Goal: Task Accomplishment & Management: Manage account settings

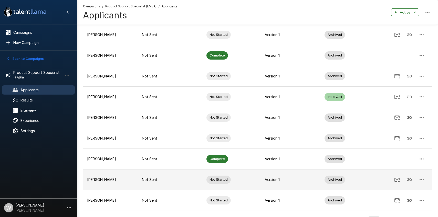
scroll to position [121, 0]
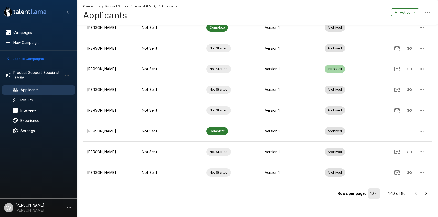
click at [373, 203] on li "100" at bounding box center [374, 206] width 15 height 9
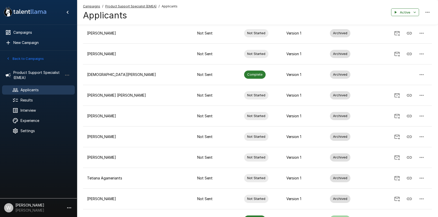
scroll to position [1573, 0]
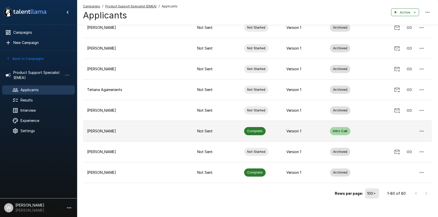
click at [102, 129] on p "[PERSON_NAME]" at bounding box center [138, 131] width 102 height 5
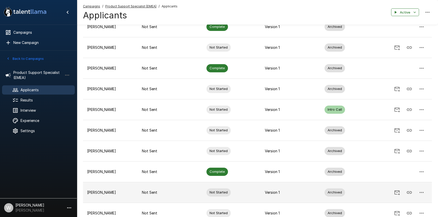
scroll to position [121, 0]
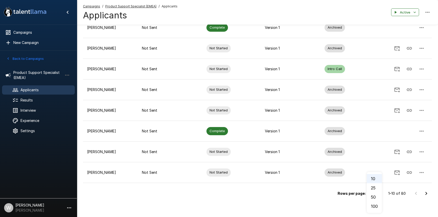
drag, startPoint x: 377, startPoint y: 203, endPoint x: 291, endPoint y: 190, distance: 87.3
click at [377, 203] on li "100" at bounding box center [374, 206] width 15 height 9
type input "***"
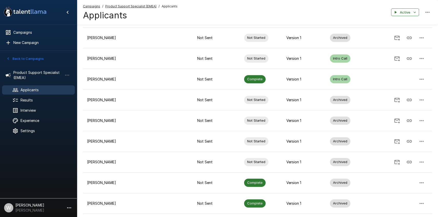
scroll to position [1230, 0]
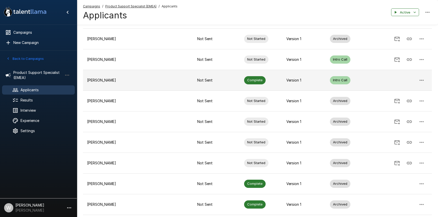
click at [138, 73] on td "[PERSON_NAME]" at bounding box center [138, 80] width 110 height 21
